Goal: Information Seeking & Learning: Learn about a topic

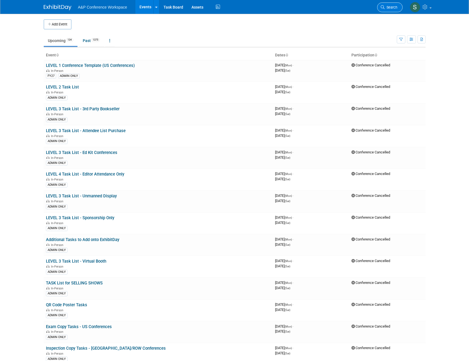
click at [384, 7] on icon at bounding box center [383, 7] width 4 height 4
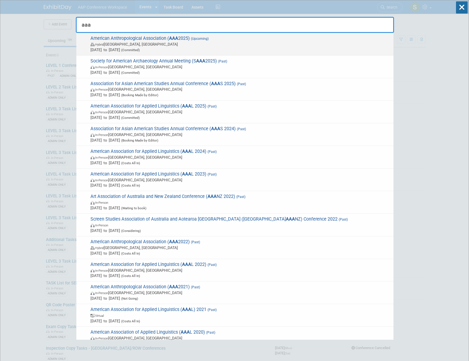
type input "aaa"
click at [222, 38] on span "American Anthropological Association ( AAA 2025) (Upcoming) Hybrid [GEOGRAPHIC_…" at bounding box center [240, 44] width 302 height 17
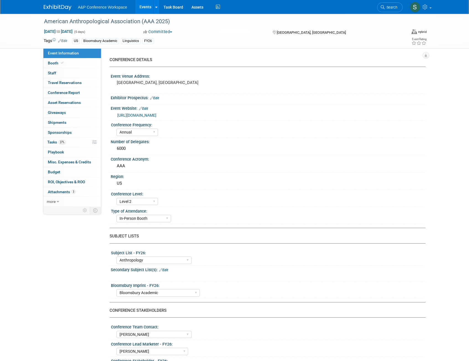
select select "Annual"
select select "Level 2"
select select "In-Person Booth"
select select "Anthropology"
select select "Bloomsbury Academic"
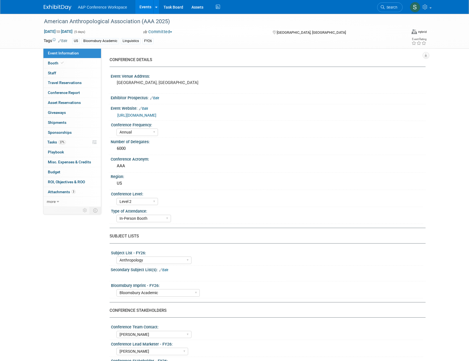
select select "Amanda Oney"
select select "Joe Kreuser"
select select "Michelle Kelly"
select select "Networking/Commissioning"
click at [59, 59] on link "Booth" at bounding box center [72, 63] width 58 height 10
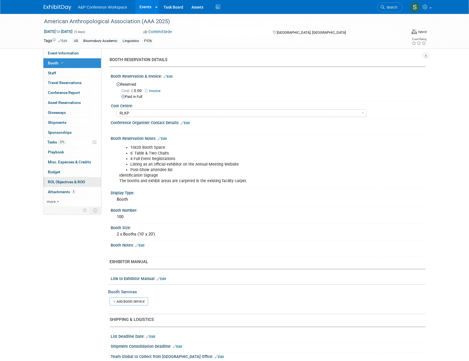
drag, startPoint x: 54, startPoint y: 244, endPoint x: 97, endPoint y: 177, distance: 79.4
click at [54, 244] on div "Event Information Event Info Booth Booth 0 Staff 0 Staff 0 Travel Reservations …" at bounding box center [235, 283] width 390 height 539
click at [390, 5] on link "Search" at bounding box center [389, 7] width 25 height 10
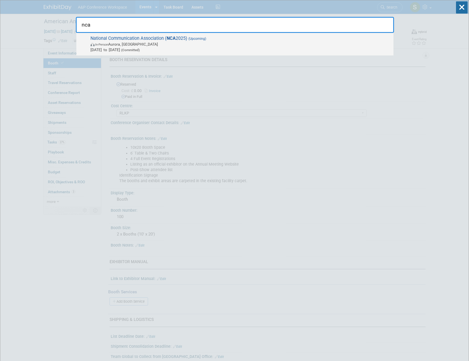
type input "nca"
click at [188, 40] on span "National Communication Association ( NCA 2025) (Upcoming) In-Person Aurora, CO …" at bounding box center [240, 44] width 302 height 17
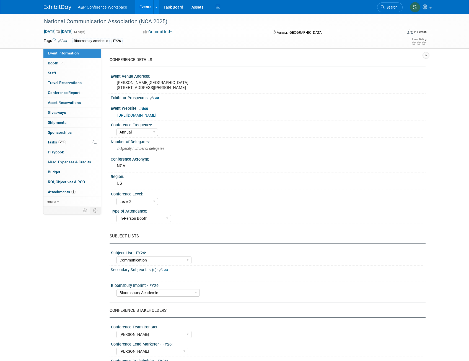
select select "Annual"
select select "Level 2"
select select "In-Person Booth"
select select "Communication"
select select "Bloomsbury Academic"
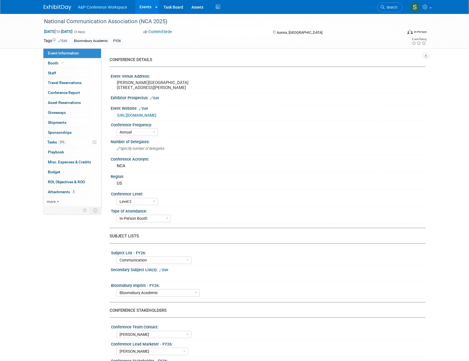
select select "Amanda Oney"
select select "Ami Reitmeier"
select select "Networking/Commissioning"
click at [63, 63] on icon at bounding box center [62, 62] width 3 height 3
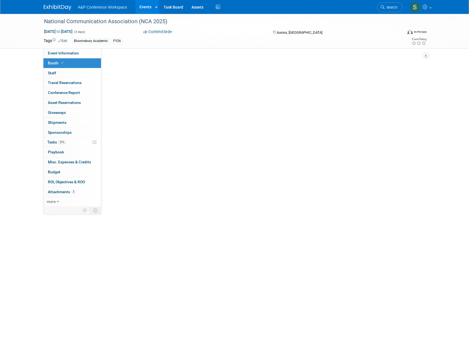
select select "RLKP"
